Goal: Check status: Check status

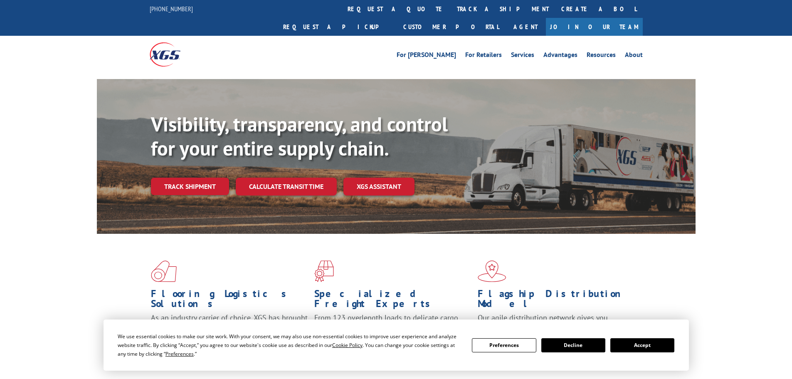
click at [650, 346] on button "Accept" at bounding box center [642, 345] width 64 height 14
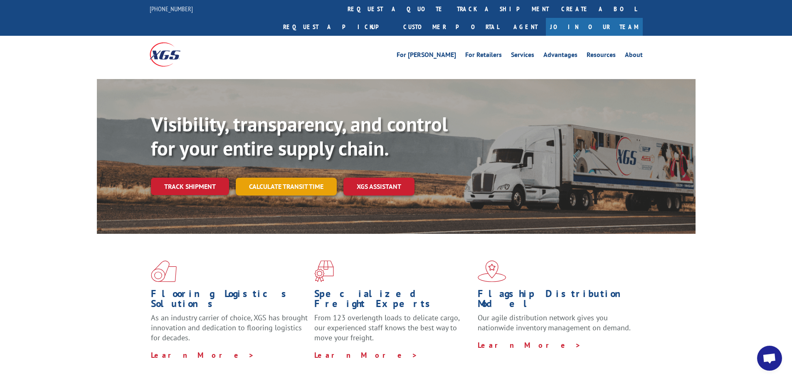
click at [295, 178] on link "Calculate transit time" at bounding box center [286, 187] width 101 height 18
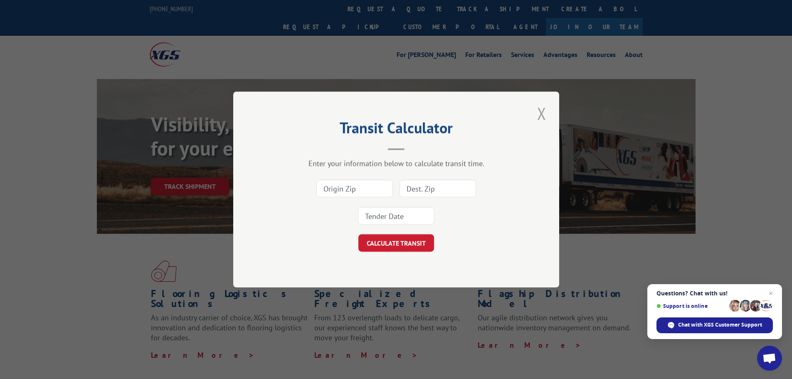
click at [545, 114] on button "Close modal" at bounding box center [542, 113] width 14 height 23
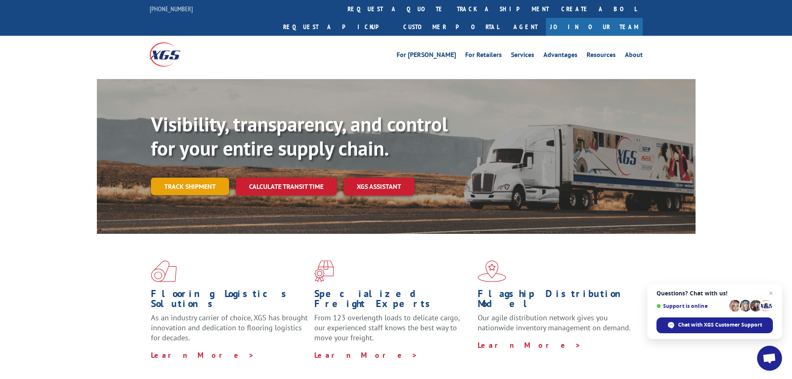
click at [201, 178] on link "Track shipment" at bounding box center [190, 186] width 78 height 17
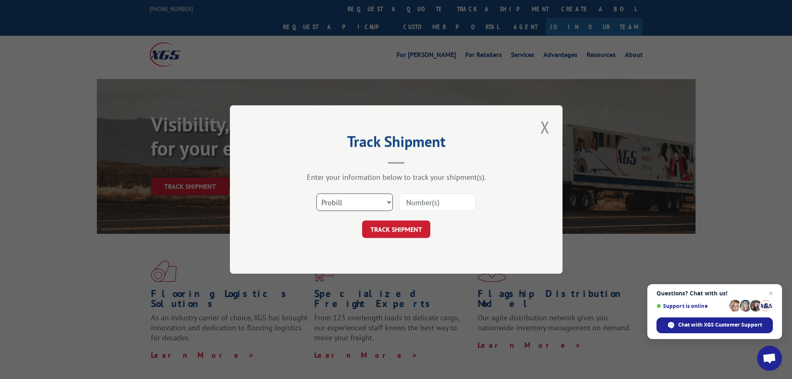
click at [355, 197] on select "Select category... Probill BOL PO" at bounding box center [354, 201] width 76 height 17
select select "bol"
click at [316, 193] on select "Select category... Probill BOL PO" at bounding box center [354, 201] width 76 height 17
click at [425, 207] on input at bounding box center [437, 201] width 76 height 17
paste input "5954498"
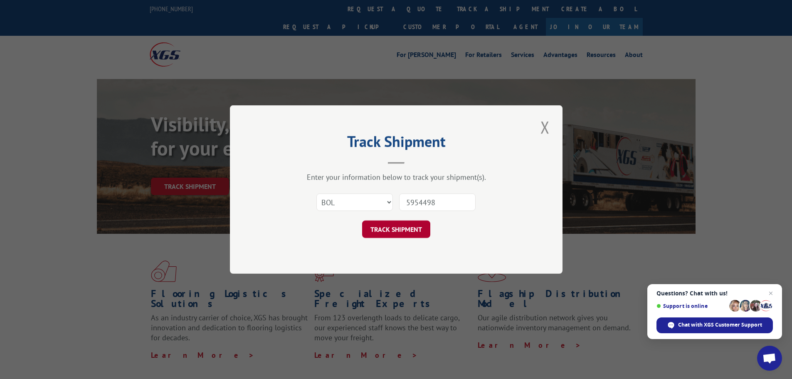
type input "5954498"
click at [405, 224] on button "TRACK SHIPMENT" at bounding box center [396, 228] width 68 height 17
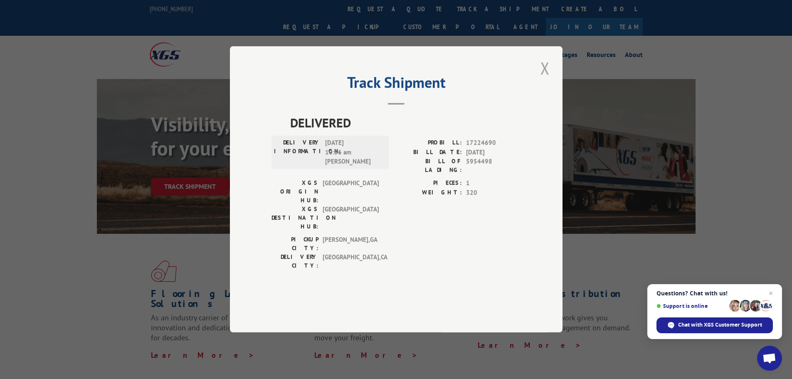
click at [546, 79] on button "Close modal" at bounding box center [545, 68] width 14 height 23
